Goal: Task Accomplishment & Management: Use online tool/utility

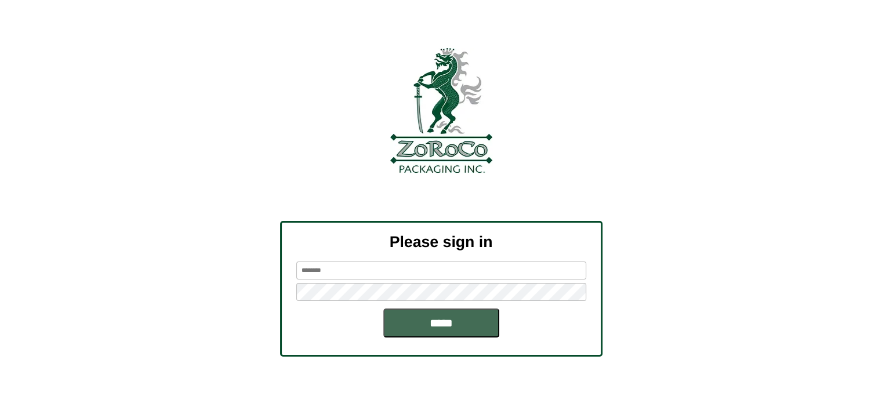
type input "*****"
click at [424, 322] on input "*****" at bounding box center [441, 322] width 116 height 29
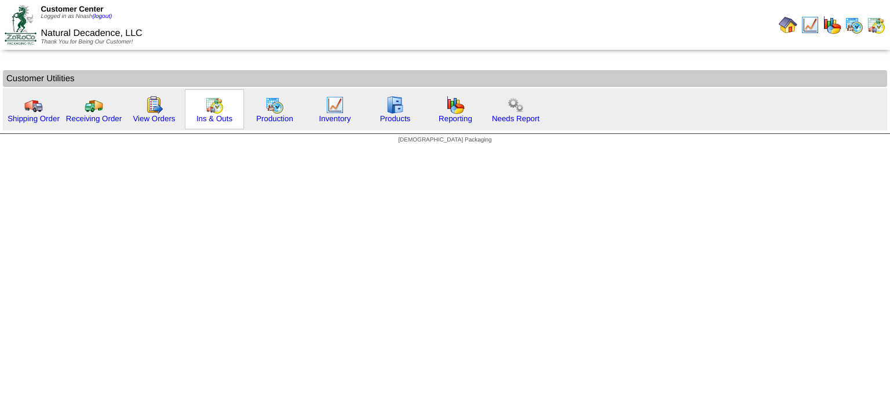
click at [220, 107] on img at bounding box center [214, 105] width 19 height 19
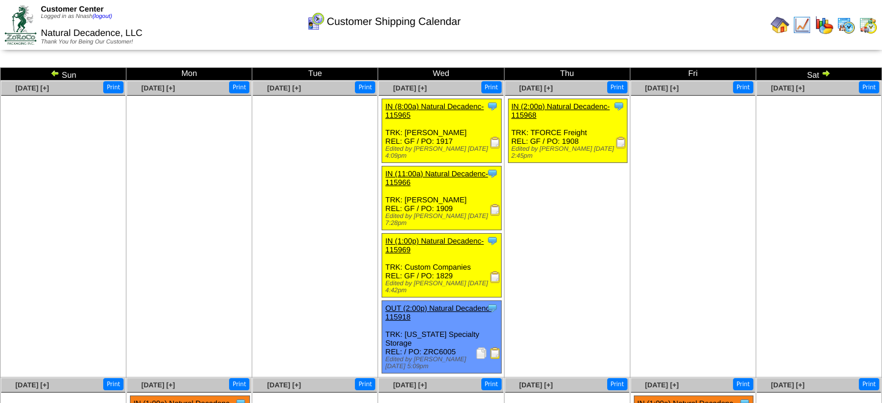
click at [494, 143] on img at bounding box center [495, 143] width 12 height 12
